Goal: Information Seeking & Learning: Learn about a topic

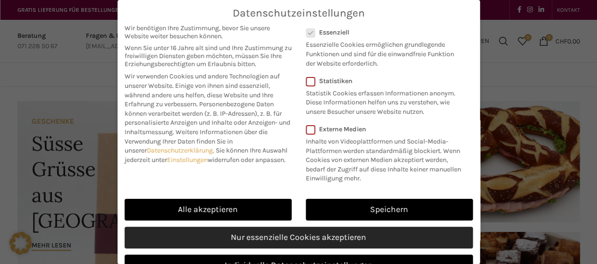
click at [306, 248] on link "Nur essenzielle Cookies akzeptieren" at bounding box center [299, 238] width 349 height 22
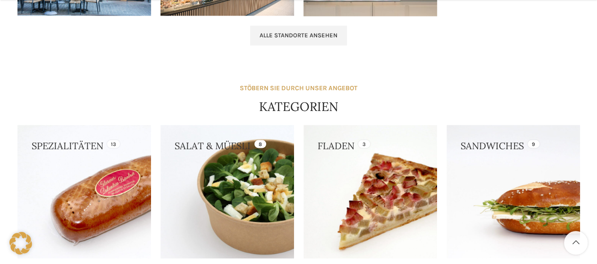
scroll to position [1120, 0]
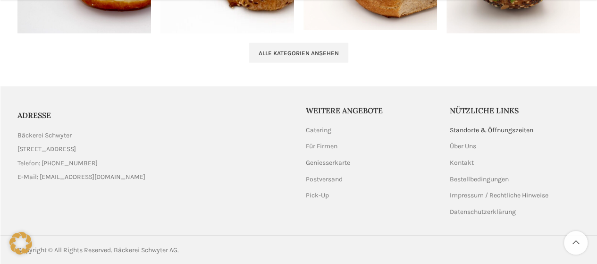
click at [490, 131] on link "Standorte & Öffnungszeiten" at bounding box center [492, 130] width 85 height 9
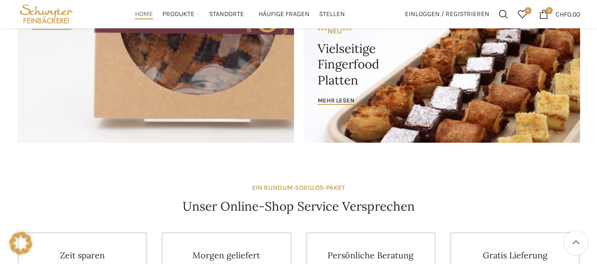
scroll to position [221, 0]
click at [329, 12] on span "Stellen" at bounding box center [332, 14] width 26 height 9
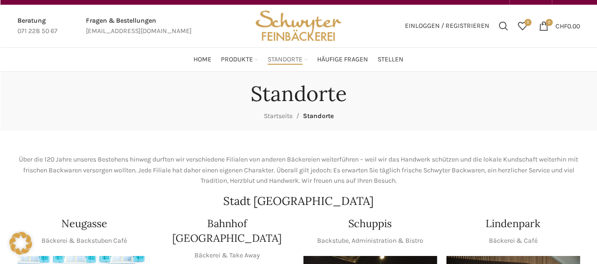
scroll to position [14, 0]
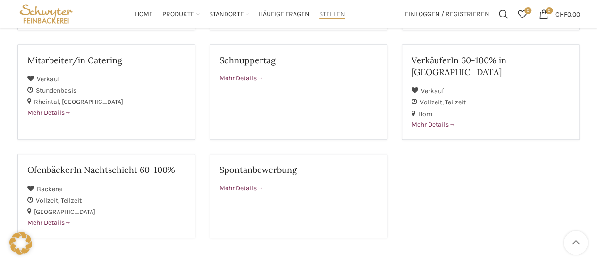
scroll to position [258, 0]
click at [78, 55] on h2 "Mitarbeiter/in Catering" at bounding box center [106, 61] width 158 height 12
